Goal: Task Accomplishment & Management: Manage account settings

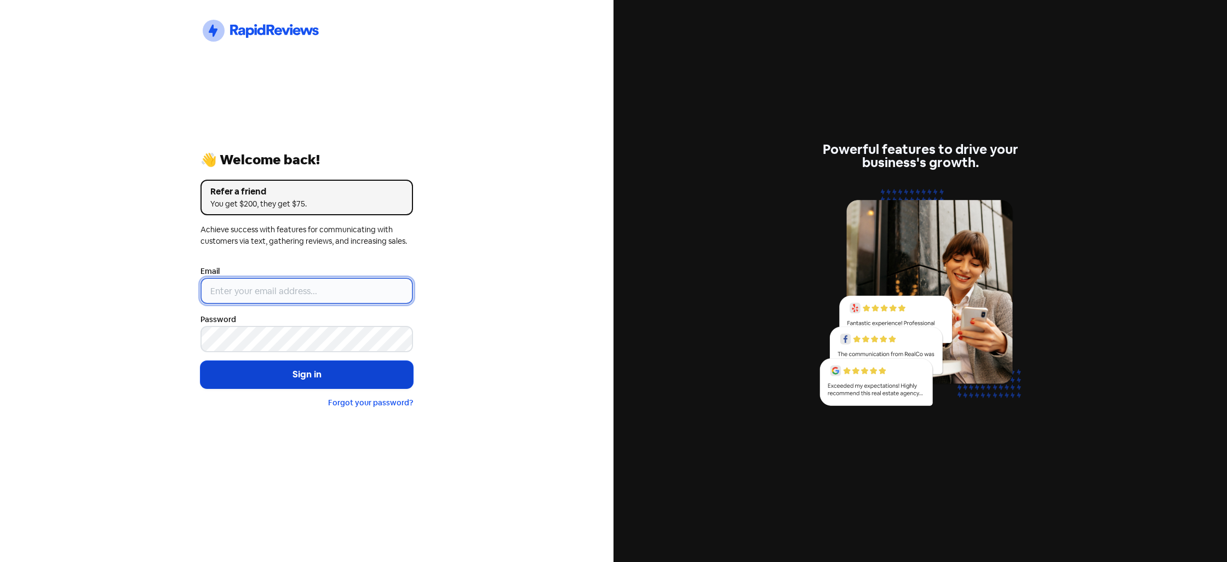
type input "[EMAIL_ADDRESS][DOMAIN_NAME]"
click at [302, 371] on button "Sign in" at bounding box center [307, 374] width 213 height 27
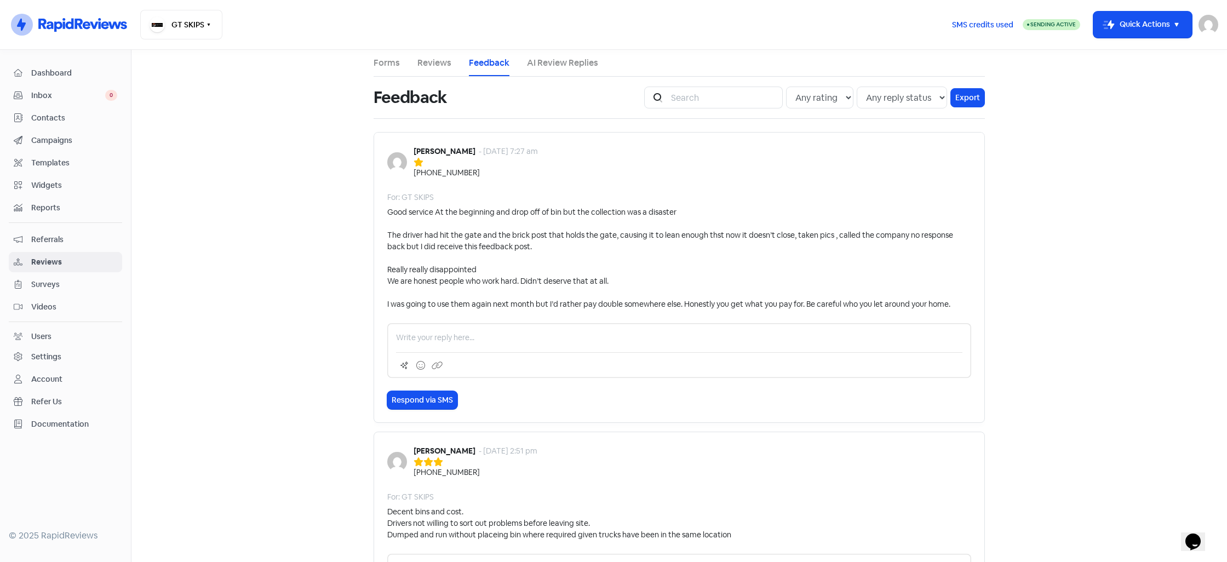
click at [443, 63] on link "Reviews" at bounding box center [434, 62] width 34 height 13
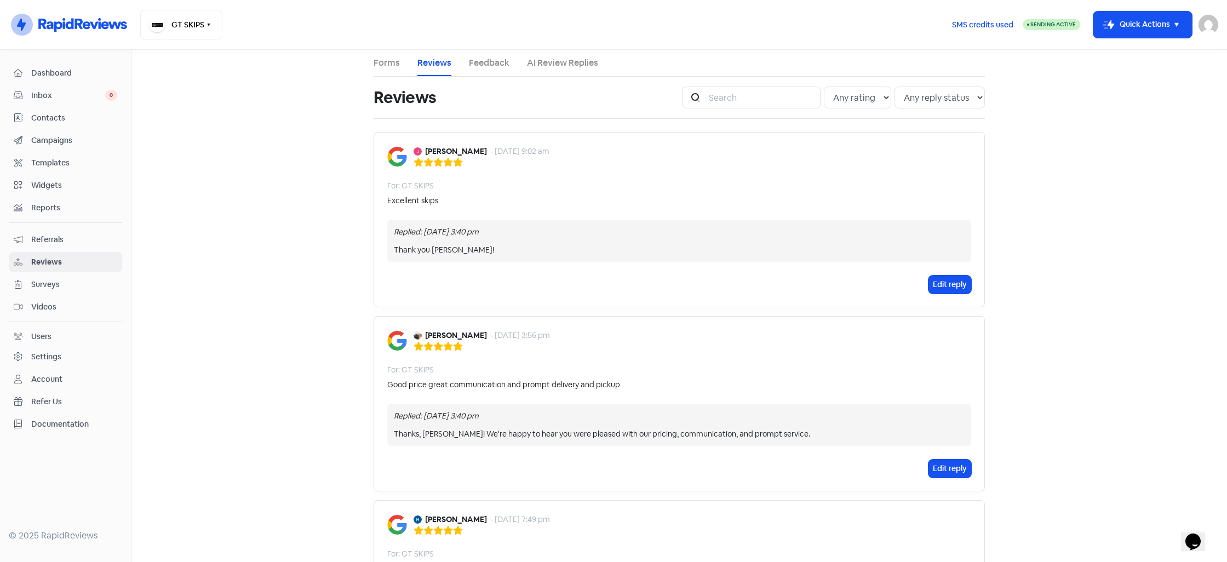
click at [480, 64] on link "Feedback" at bounding box center [489, 62] width 41 height 13
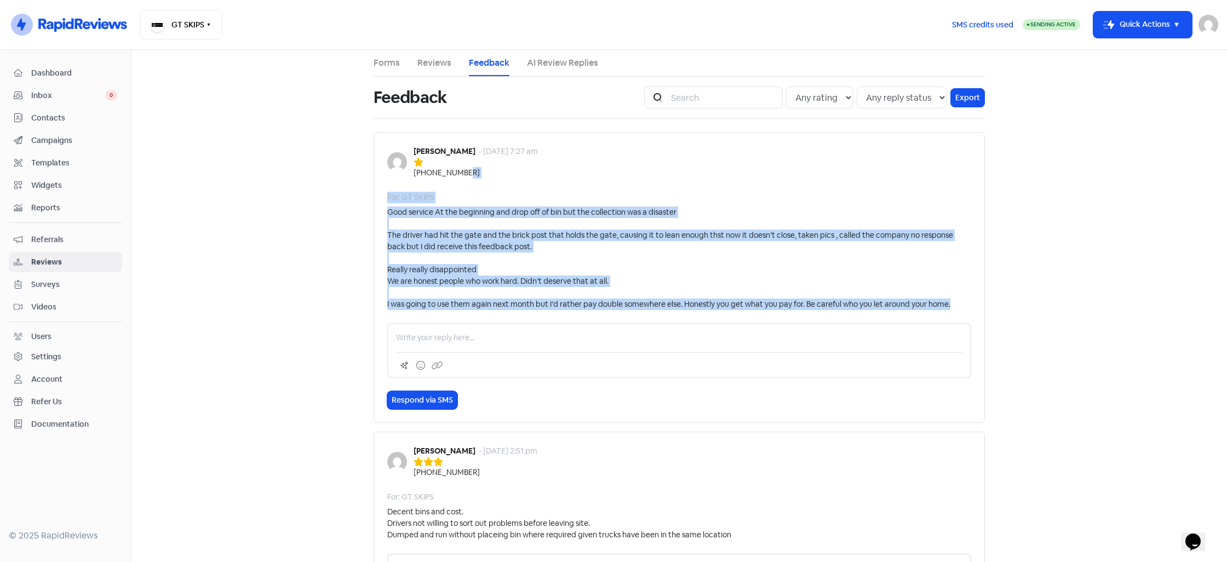
drag, startPoint x: 947, startPoint y: 307, endPoint x: 415, endPoint y: 179, distance: 546.7
click at [415, 179] on div "[PERSON_NAME] - [DATE] 7:27 am [PHONE_NUMBER] For: GT SKIPS Good service At the…" at bounding box center [679, 277] width 611 height 291
click at [632, 201] on div "For: GT SKIPS" at bounding box center [679, 198] width 584 height 12
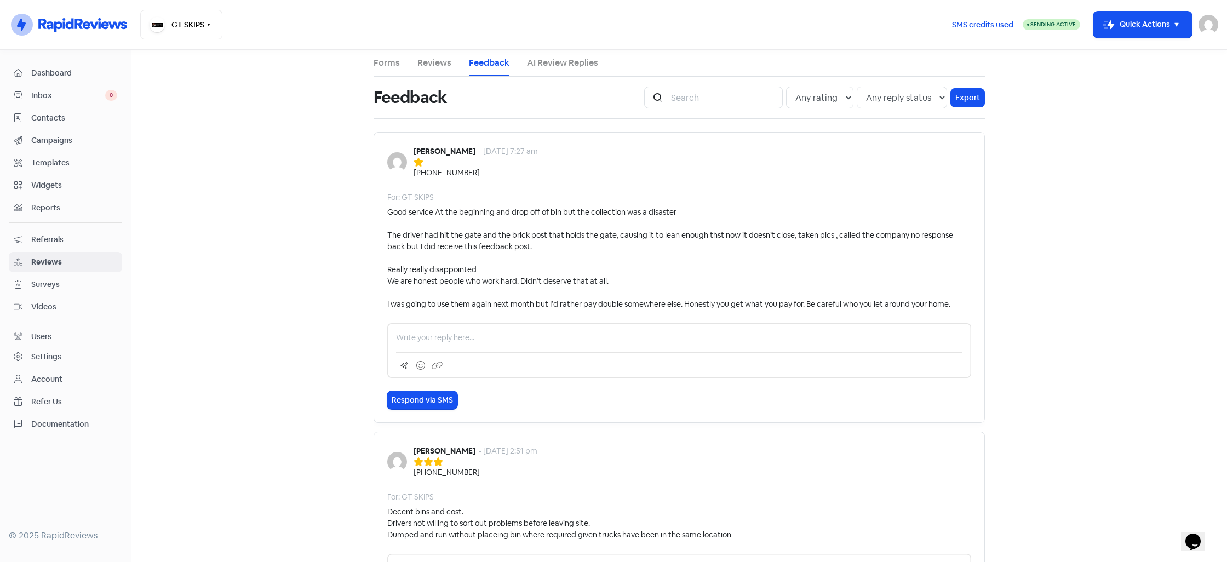
click at [535, 55] on li "AI Review Replies" at bounding box center [562, 63] width 71 height 26
click at [547, 64] on link "AI Review Replies" at bounding box center [562, 62] width 71 height 13
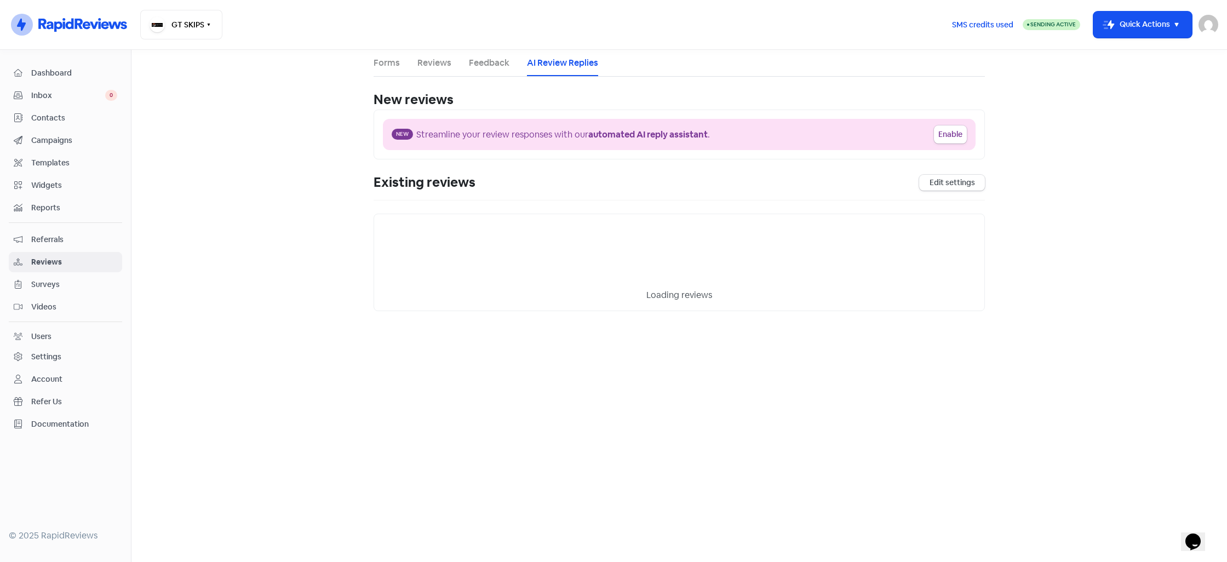
click at [489, 62] on link "Feedback" at bounding box center [489, 62] width 41 height 13
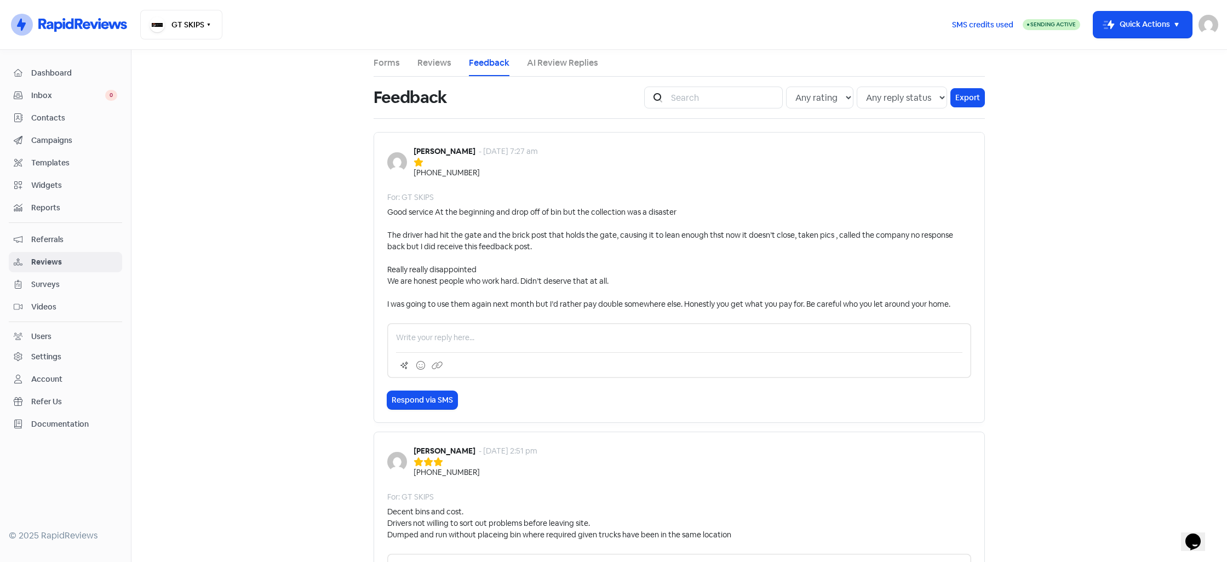
click at [578, 62] on link "AI Review Replies" at bounding box center [562, 62] width 71 height 13
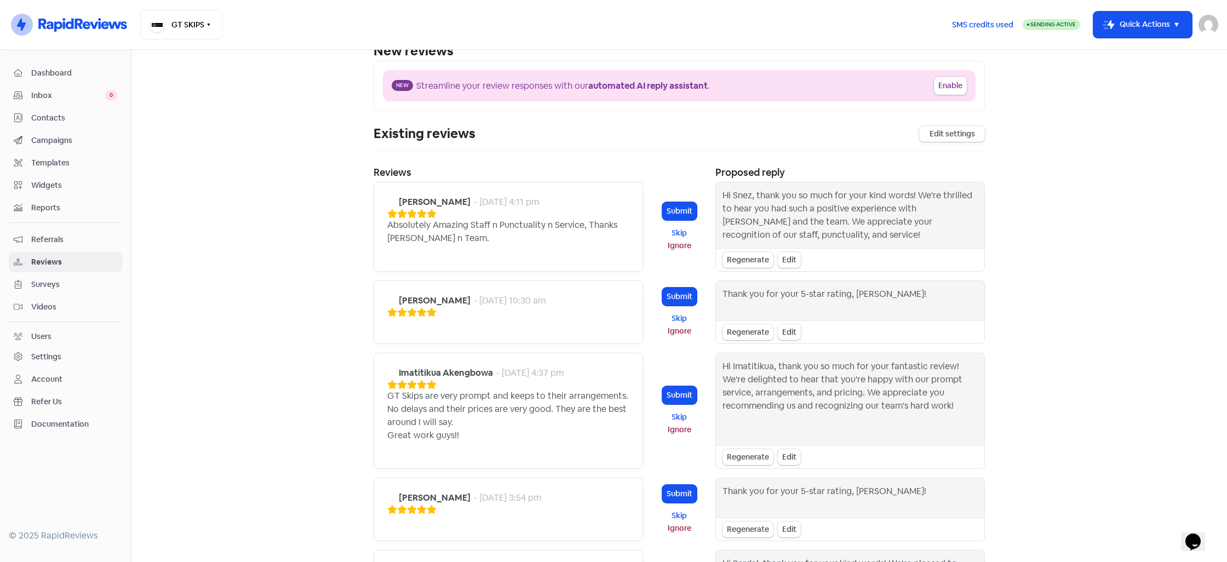
scroll to position [11, 0]
